Goal: Transaction & Acquisition: Purchase product/service

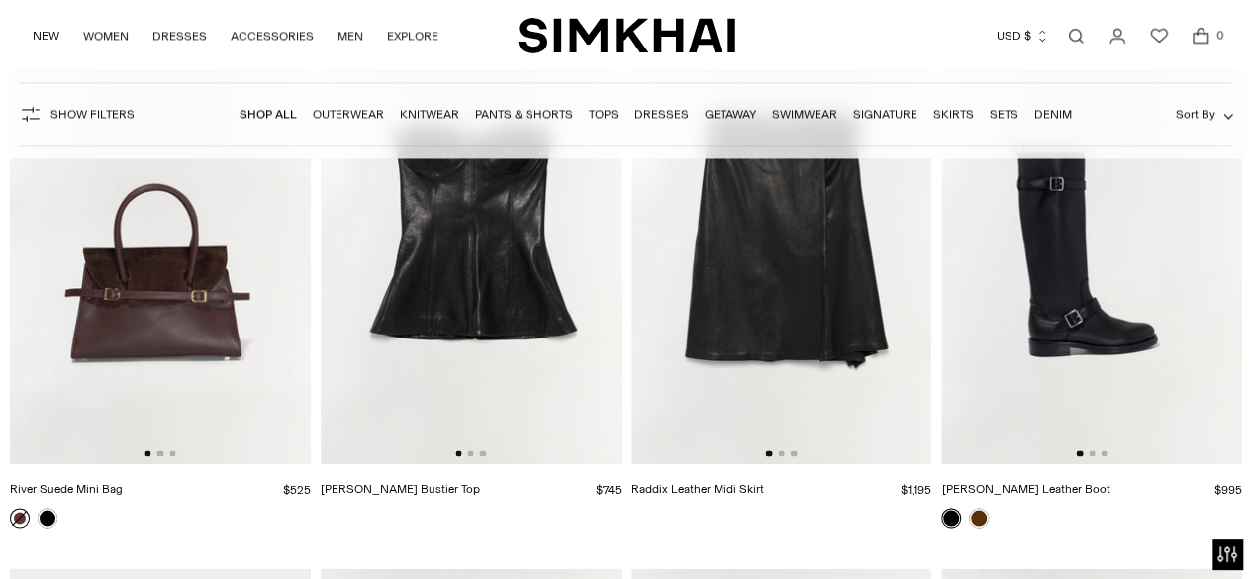
scroll to position [5042, 0]
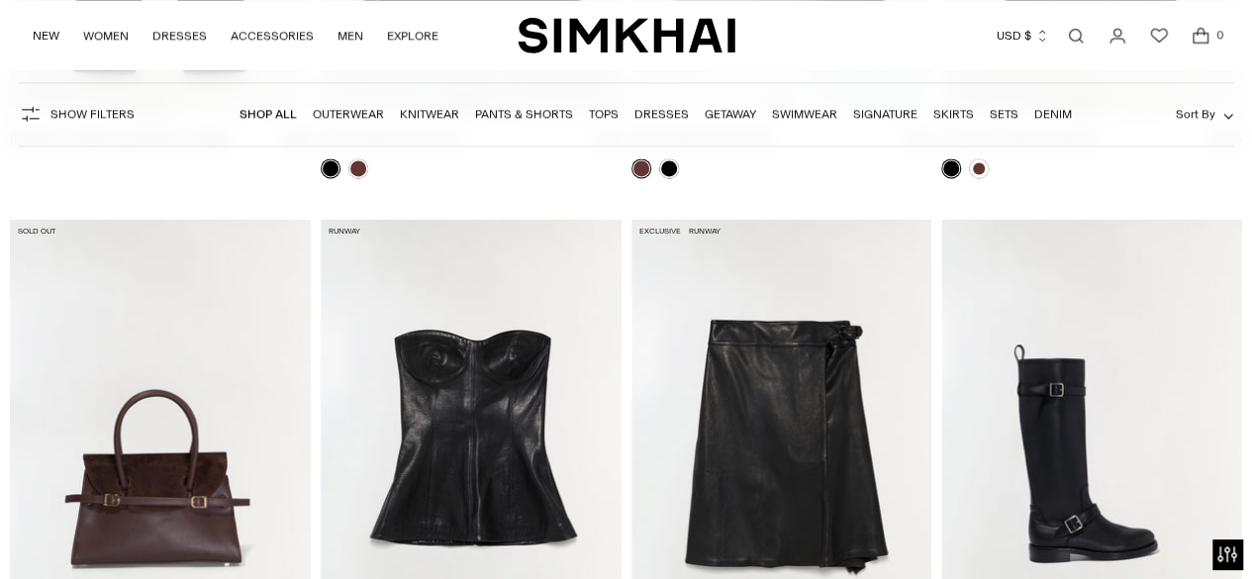
click at [794, 387] on img at bounding box center [782, 444] width 301 height 451
click at [666, 114] on link "Dresses" at bounding box center [662, 114] width 54 height 14
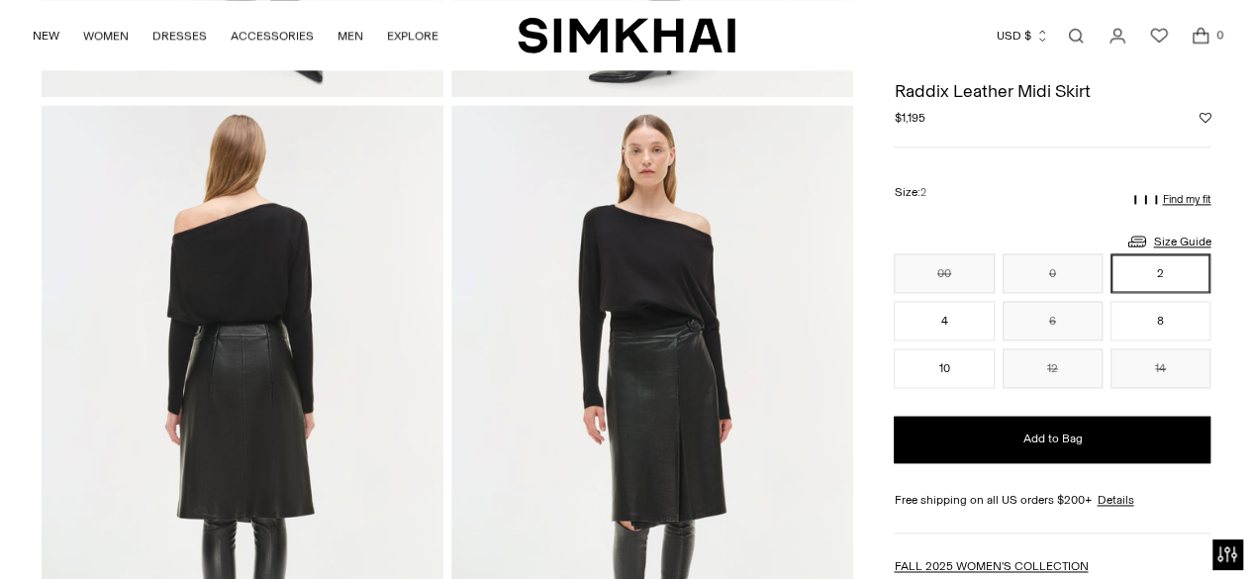
scroll to position [1256, 0]
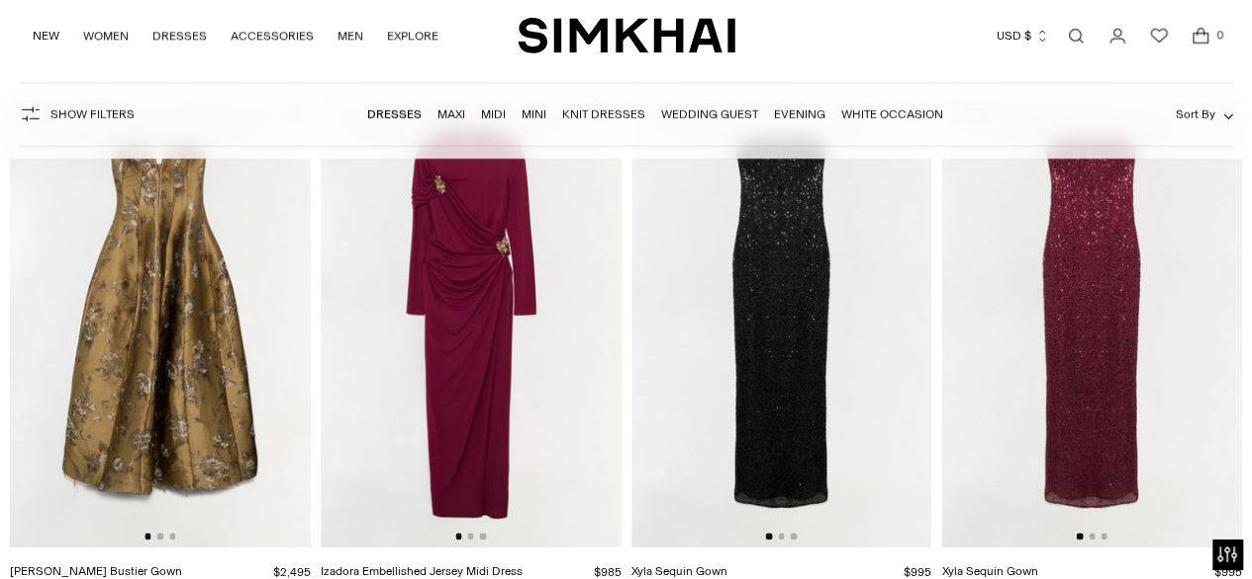
scroll to position [2035, 0]
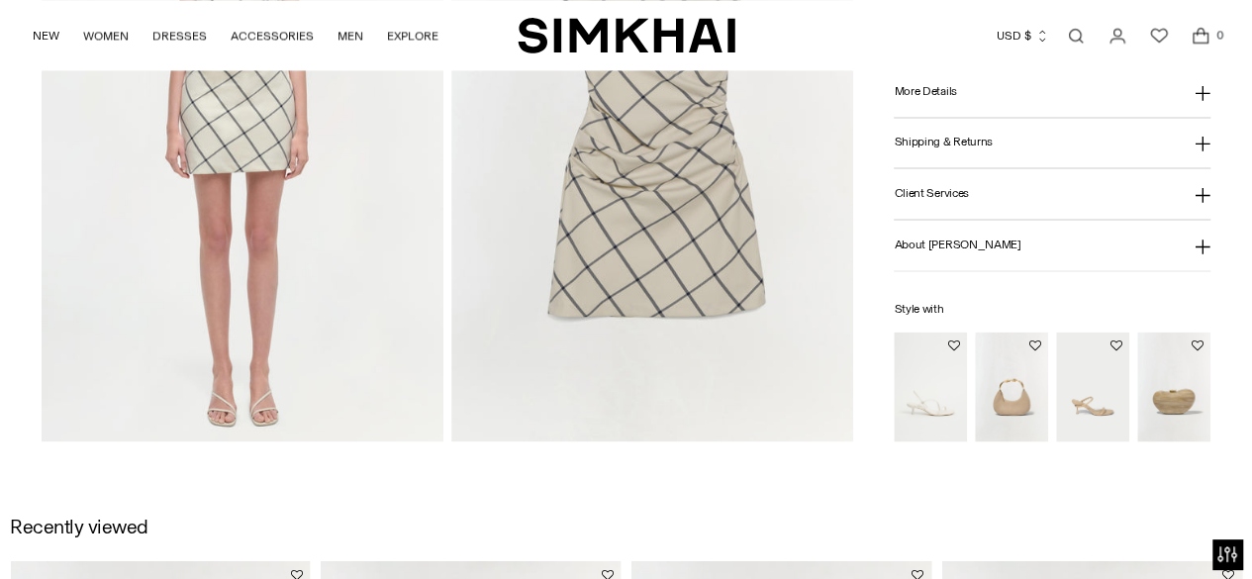
scroll to position [1581, 0]
